Goal: Task Accomplishment & Management: Manage account settings

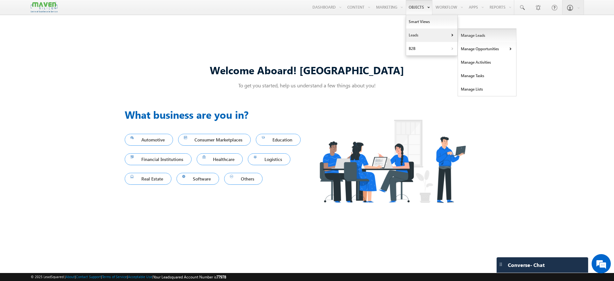
click at [459, 38] on link "Manage Leads" at bounding box center [487, 35] width 59 height 13
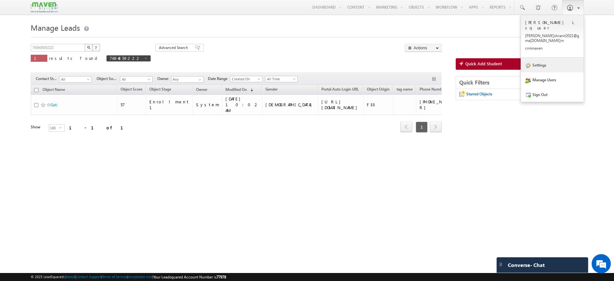
click at [545, 58] on link "Settings" at bounding box center [552, 65] width 63 height 15
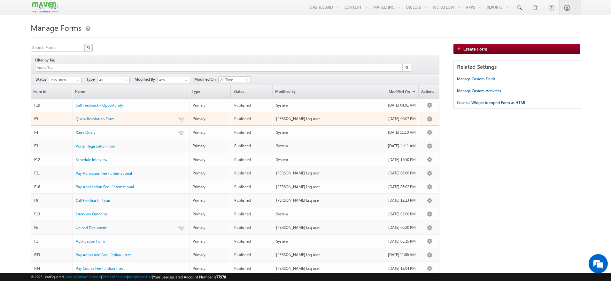
scroll to position [162, 0]
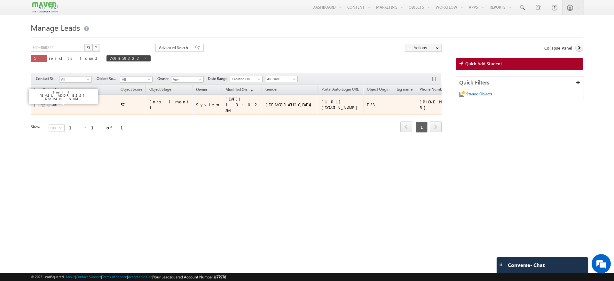
click at [55, 102] on link "Gati" at bounding box center [54, 104] width 7 height 5
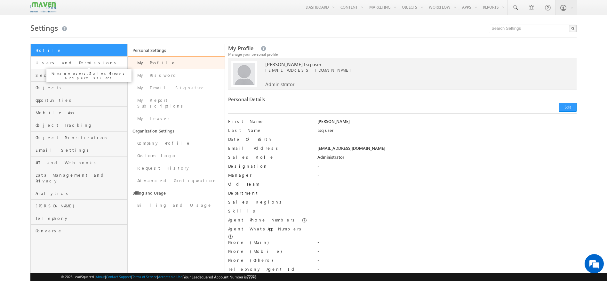
click at [97, 66] on span "Users and Permissions" at bounding box center [80, 63] width 90 height 6
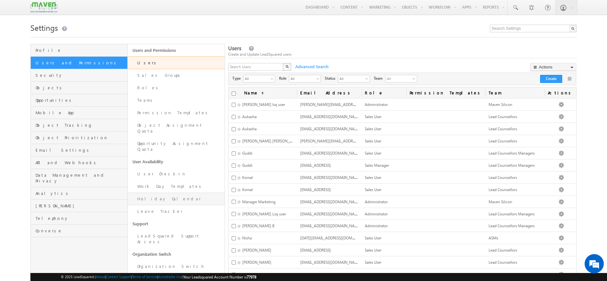
click at [173, 193] on link "Holiday Calendar" at bounding box center [176, 199] width 97 height 12
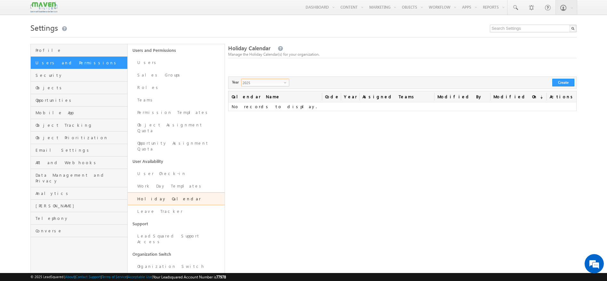
click at [280, 82] on span "2025" at bounding box center [262, 82] width 42 height 7
click at [263, 92] on li "All" at bounding box center [265, 90] width 47 height 6
click at [170, 180] on link "Work Day Templates" at bounding box center [176, 186] width 97 height 12
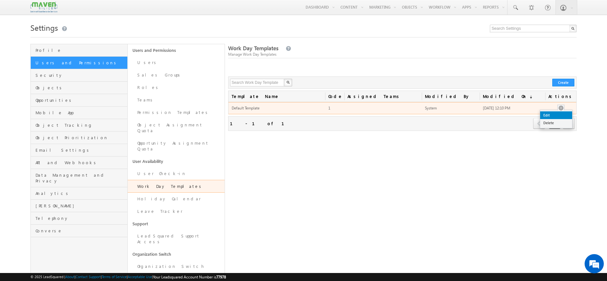
click at [558, 114] on link "Edit" at bounding box center [556, 115] width 32 height 8
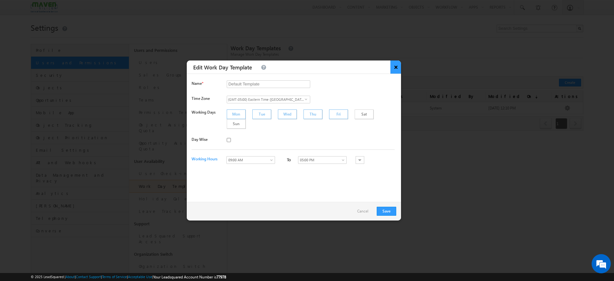
click at [394, 67] on button "×" at bounding box center [395, 66] width 11 height 13
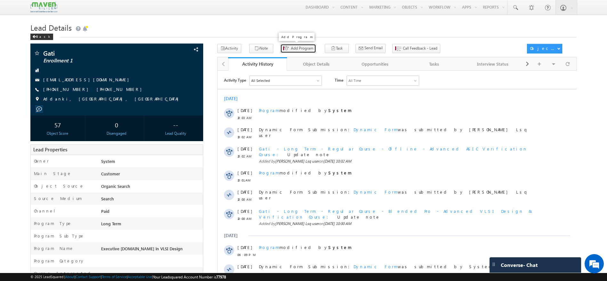
click at [294, 49] on span "Add Program" at bounding box center [302, 48] width 22 height 6
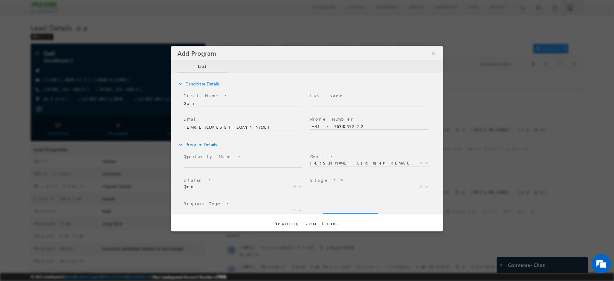
click at [437, 54] on html "Add Program ×" at bounding box center [307, 130] width 272 height 169
select select "Prospecting"
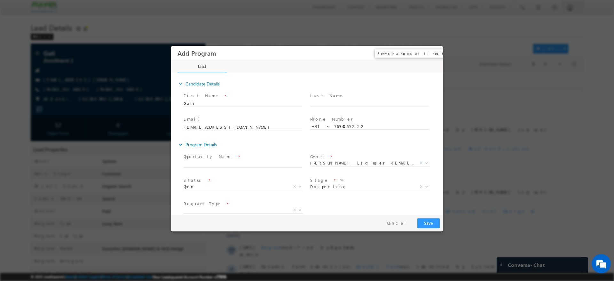
click at [434, 51] on button "×" at bounding box center [433, 53] width 11 height 12
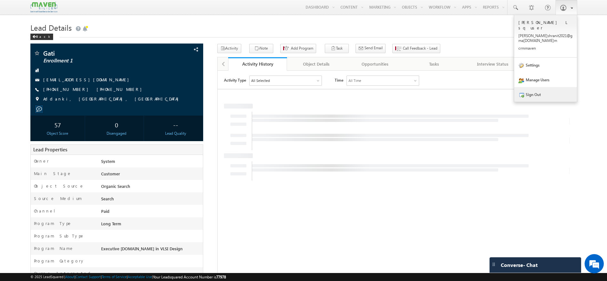
click at [539, 87] on link "Sign Out" at bounding box center [545, 94] width 63 height 15
